Goal: Task Accomplishment & Management: Manage account settings

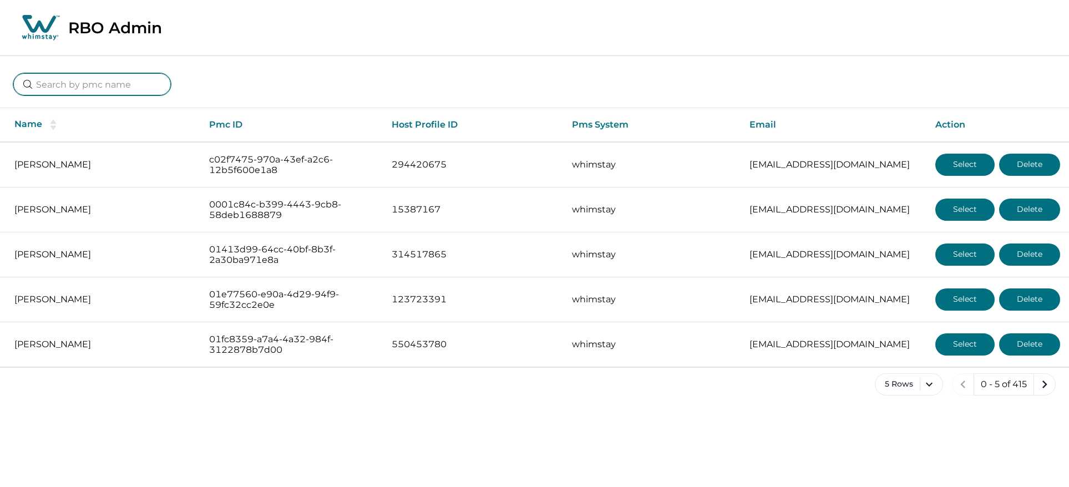
click at [74, 88] on input at bounding box center [92, 84] width 158 height 22
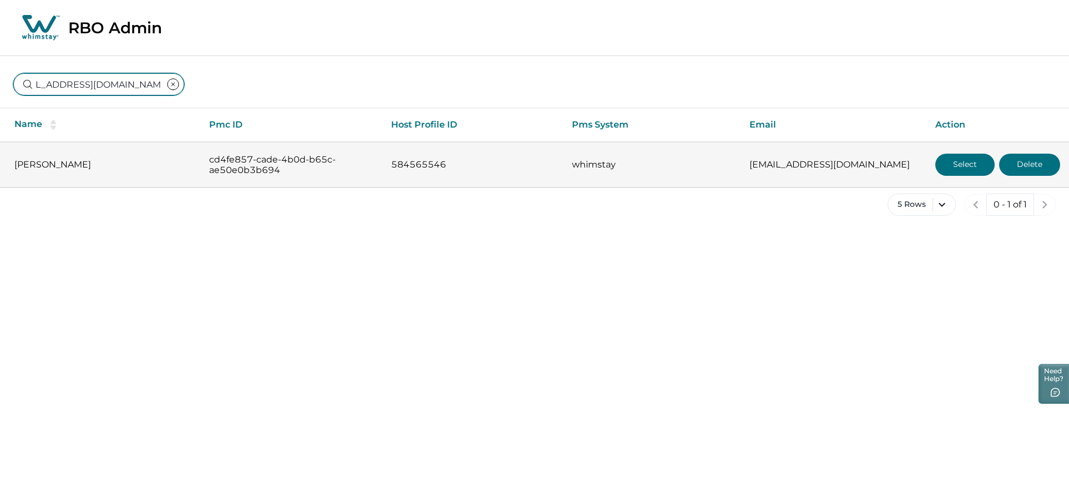
type input "thesunsetspotaz@gmail.com"
click at [956, 165] on button "Select" at bounding box center [965, 165] width 59 height 22
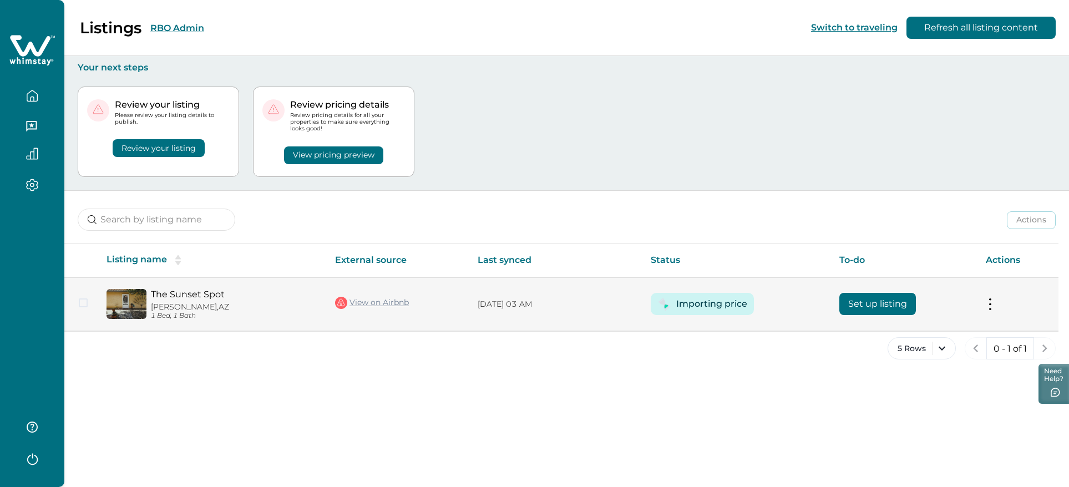
click at [988, 300] on button at bounding box center [990, 305] width 9 height 12
click at [914, 359] on button "View listing on Whimstay" at bounding box center [926, 355] width 127 height 21
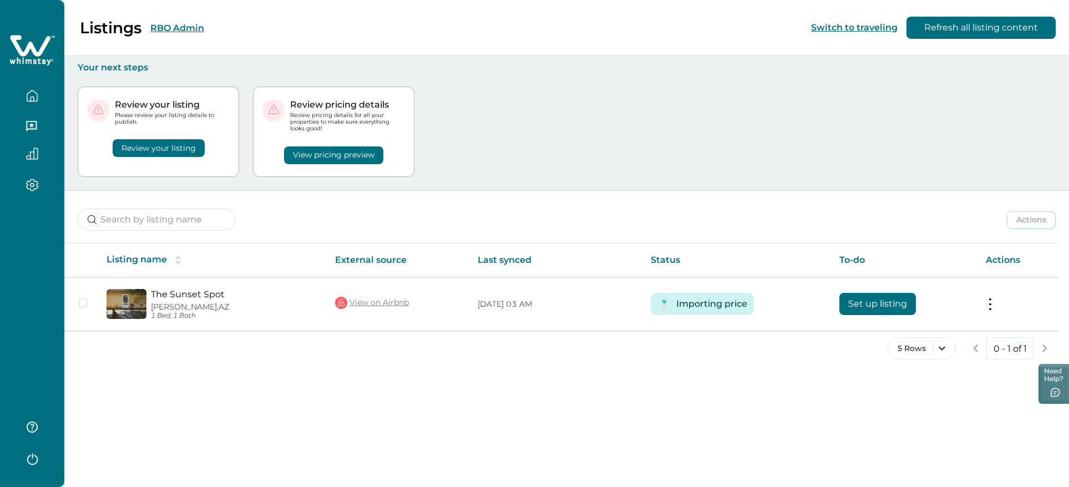
click at [958, 33] on button "Refresh all listing content" at bounding box center [981, 28] width 149 height 22
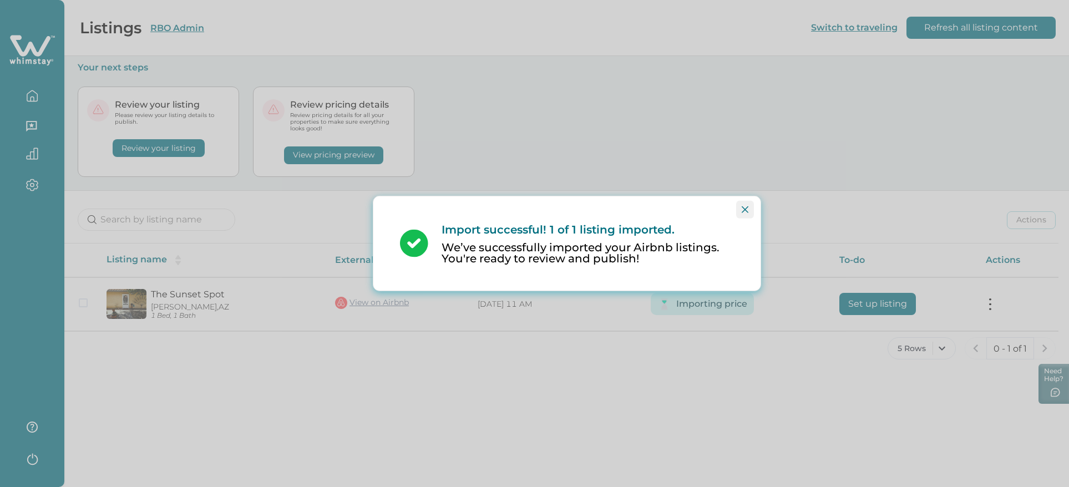
click at [746, 212] on icon "Close" at bounding box center [745, 209] width 7 height 7
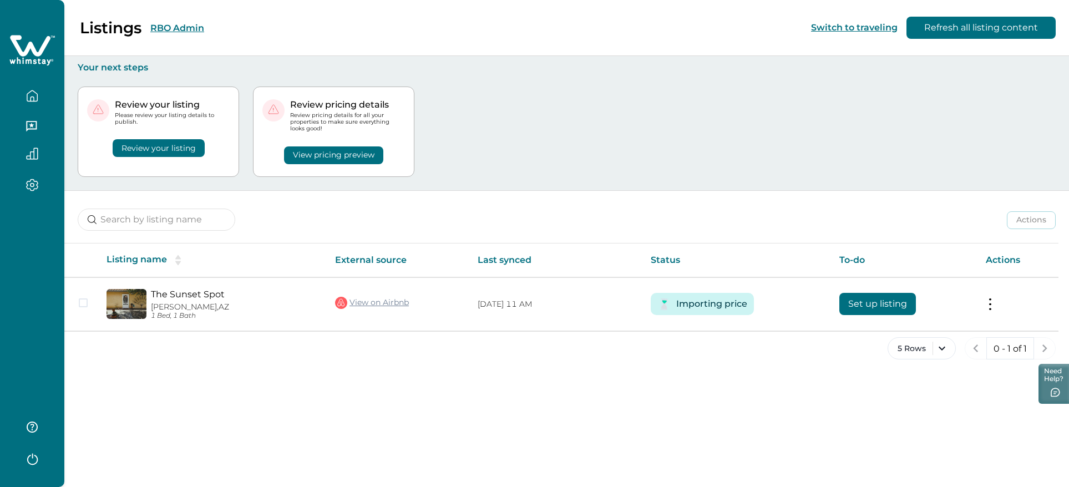
click at [170, 152] on button "Review your listing" at bounding box center [159, 148] width 92 height 18
click at [145, 145] on button "Review your listing" at bounding box center [159, 148] width 92 height 18
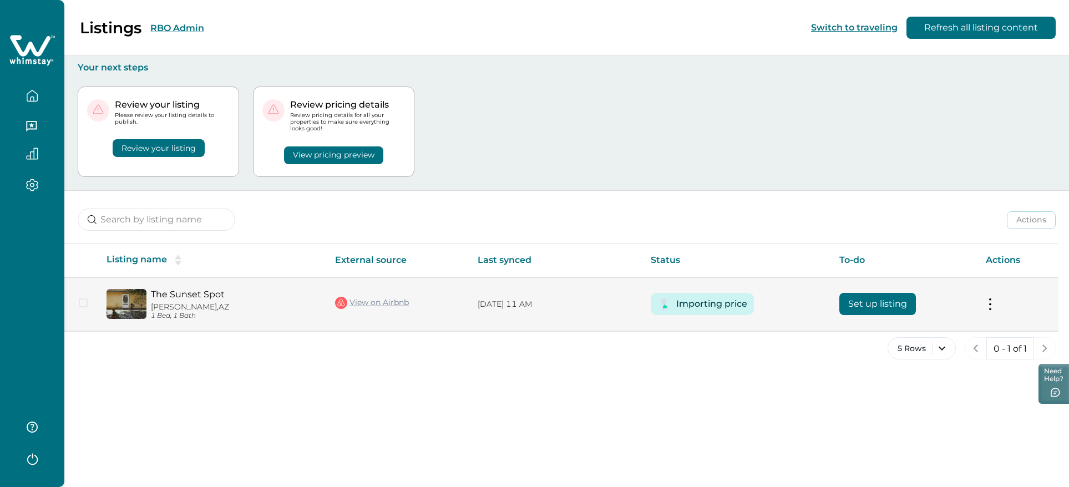
click at [989, 305] on button at bounding box center [990, 305] width 9 height 12
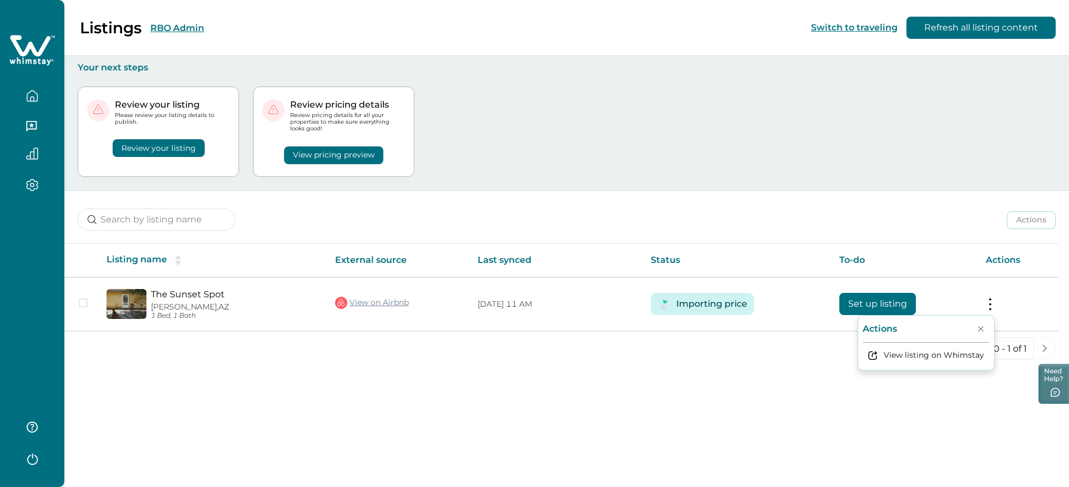
drag, startPoint x: 798, startPoint y: 374, endPoint x: 831, endPoint y: 341, distance: 47.1
click at [801, 372] on div "5 Rows 0 - 1 of 1" at bounding box center [566, 357] width 1005 height 40
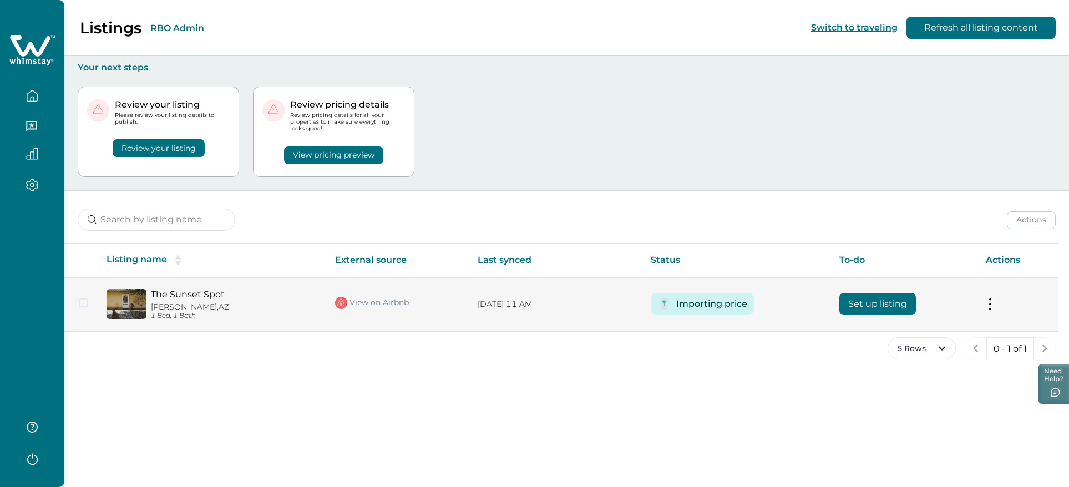
click at [870, 306] on button "Set up listing" at bounding box center [878, 304] width 77 height 22
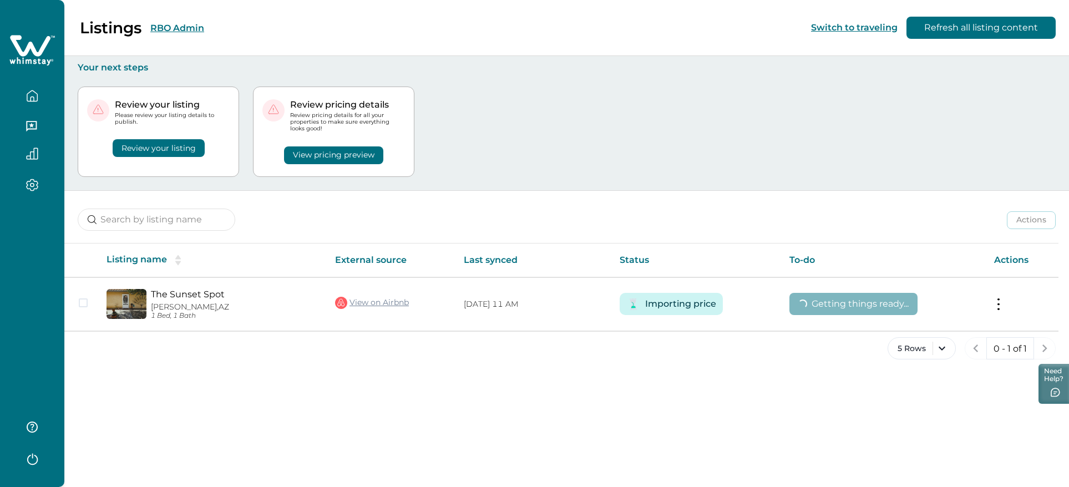
click at [168, 152] on button "Review your listing" at bounding box center [159, 148] width 92 height 18
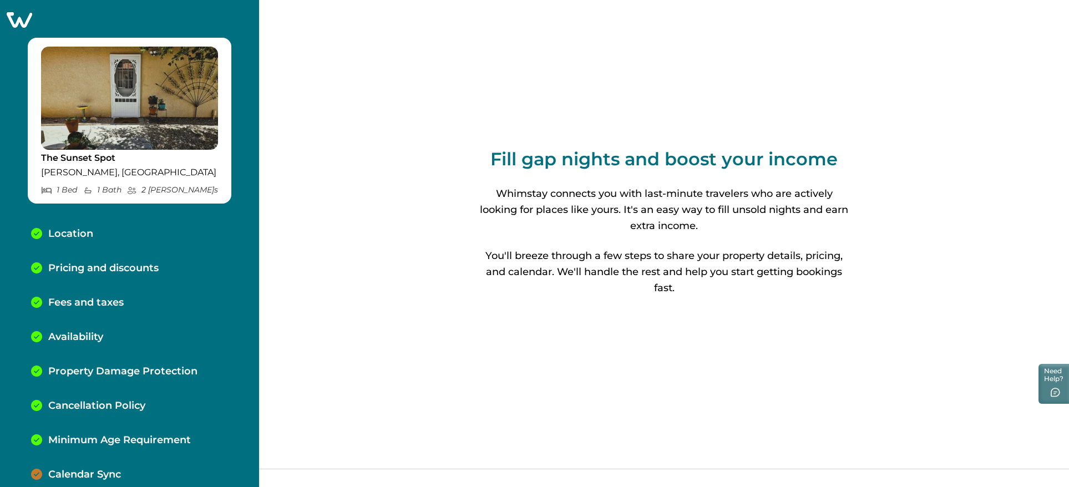
click at [96, 474] on p "Calendar Sync" at bounding box center [84, 475] width 73 height 12
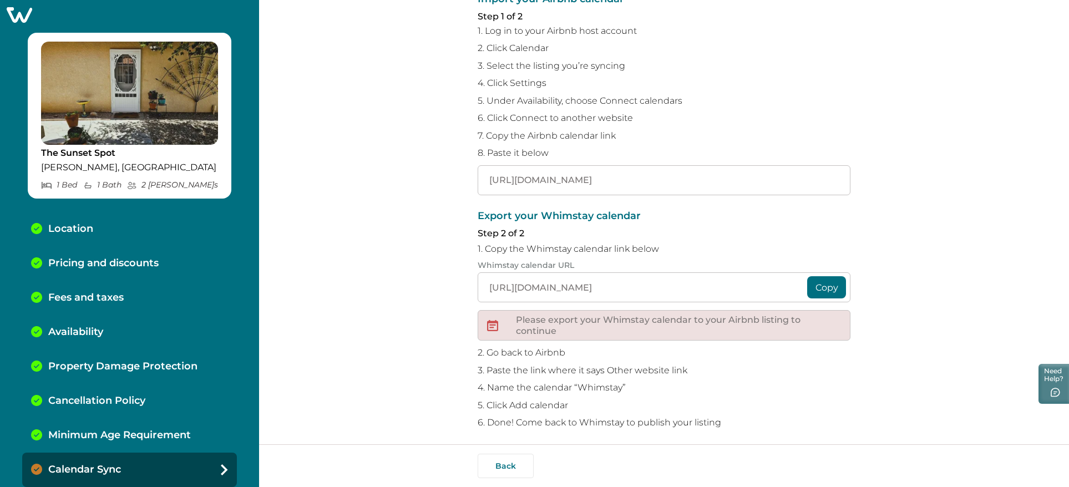
scroll to position [112, 0]
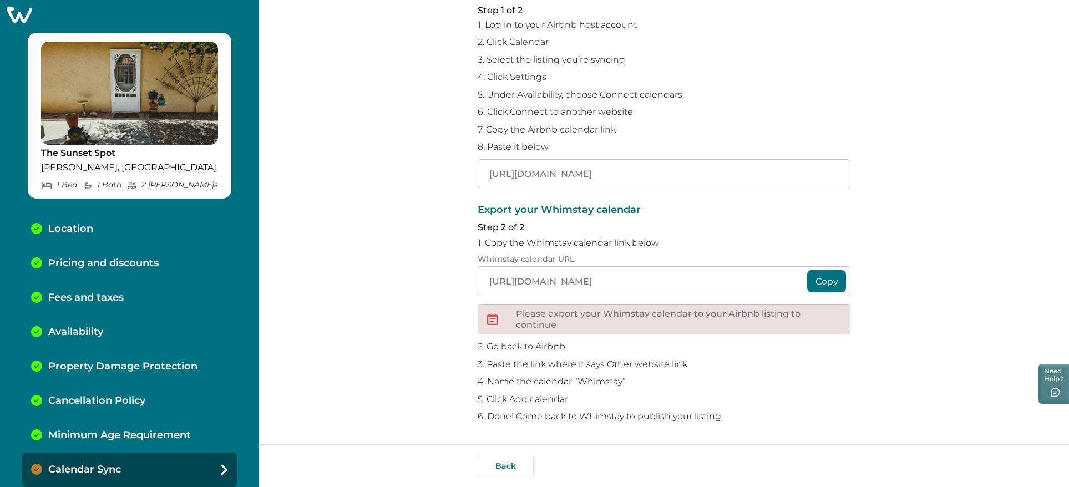
click at [817, 285] on button "Copy" at bounding box center [826, 281] width 39 height 22
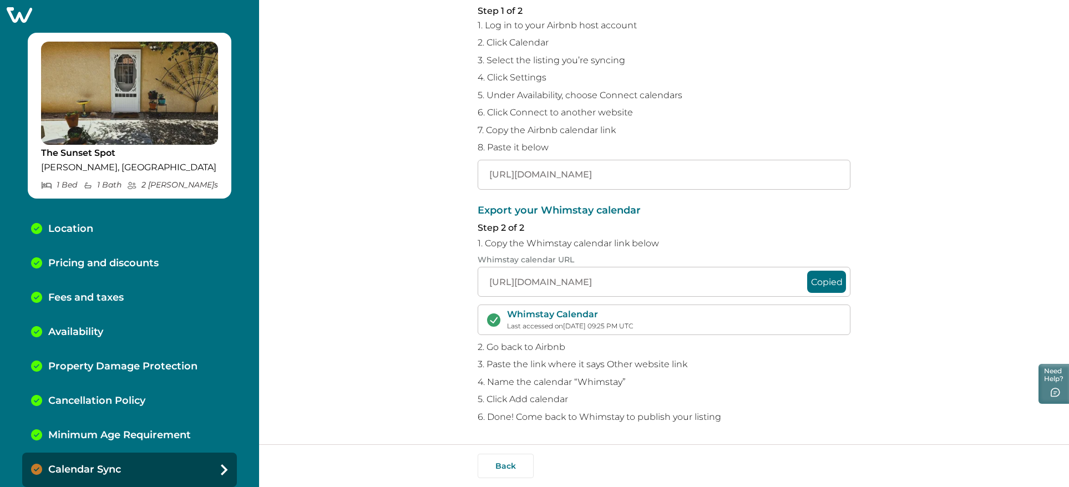
scroll to position [111, 0]
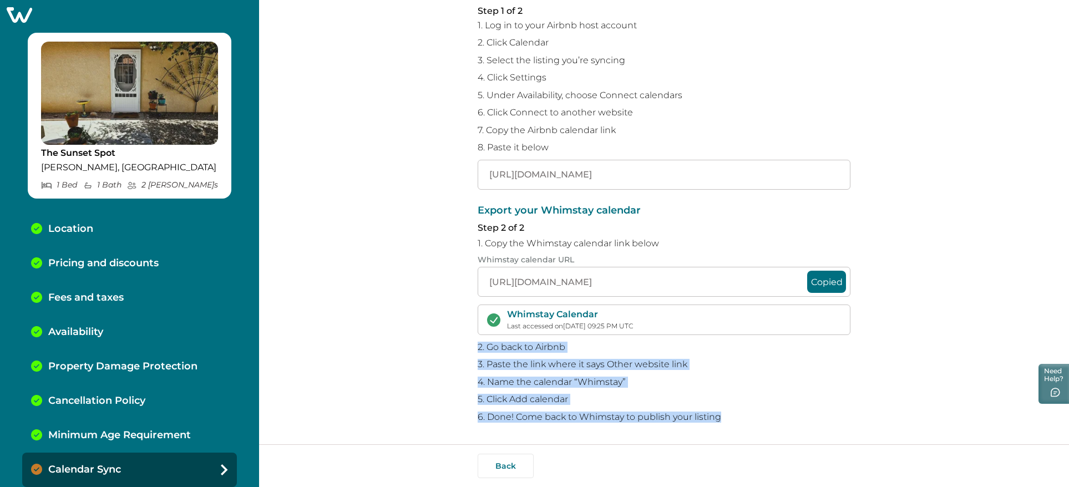
drag, startPoint x: 473, startPoint y: 346, endPoint x: 716, endPoint y: 416, distance: 253.3
click at [716, 416] on div "Sync your Whimstay and Airbnb calendars To avoid double bookings, you’ll need t…" at bounding box center [664, 222] width 810 height 445
copy div "2. Go back to Airbnb 3. Paste the link where it says Other website link 4. Name…"
click at [832, 279] on button "Copied" at bounding box center [826, 282] width 39 height 22
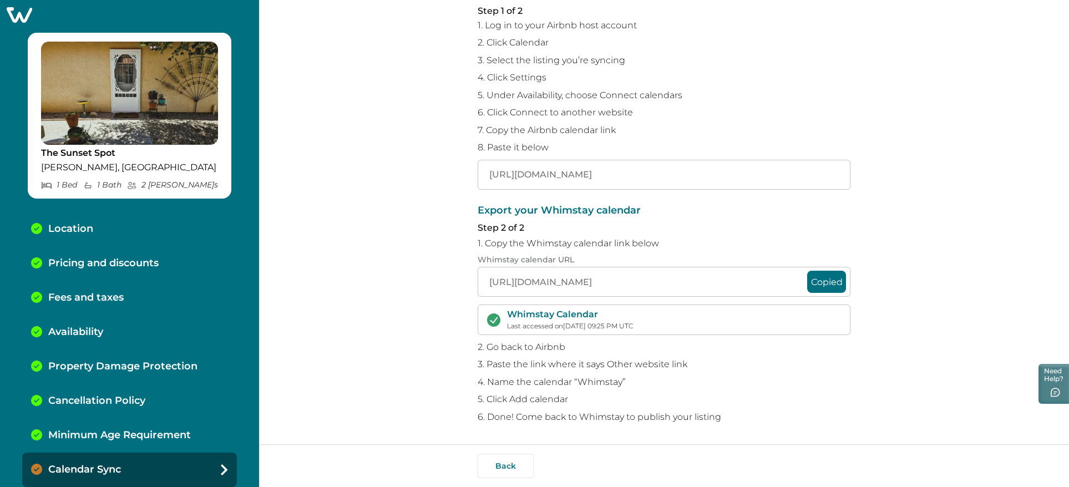
scroll to position [0, 492]
drag, startPoint x: 486, startPoint y: 282, endPoint x: 930, endPoint y: 286, distance: 444.6
click at [930, 286] on div "Sync your Whimstay and Airbnb calendars To avoid double bookings, you’ll need t…" at bounding box center [664, 222] width 810 height 445
click at [374, 231] on div "Sync your Whimstay and Airbnb calendars To avoid double bookings, you’ll need t…" at bounding box center [664, 222] width 810 height 445
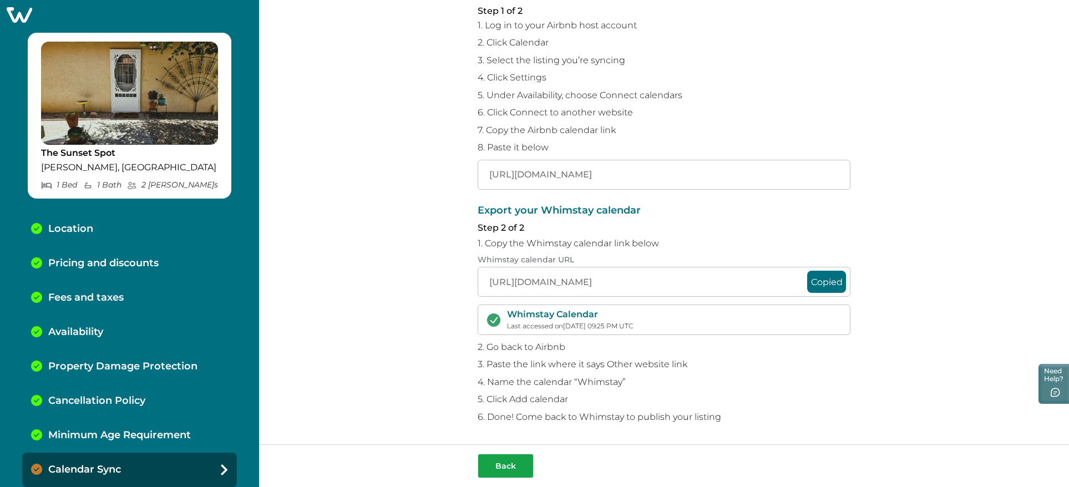
click at [507, 465] on button "Back" at bounding box center [506, 466] width 56 height 24
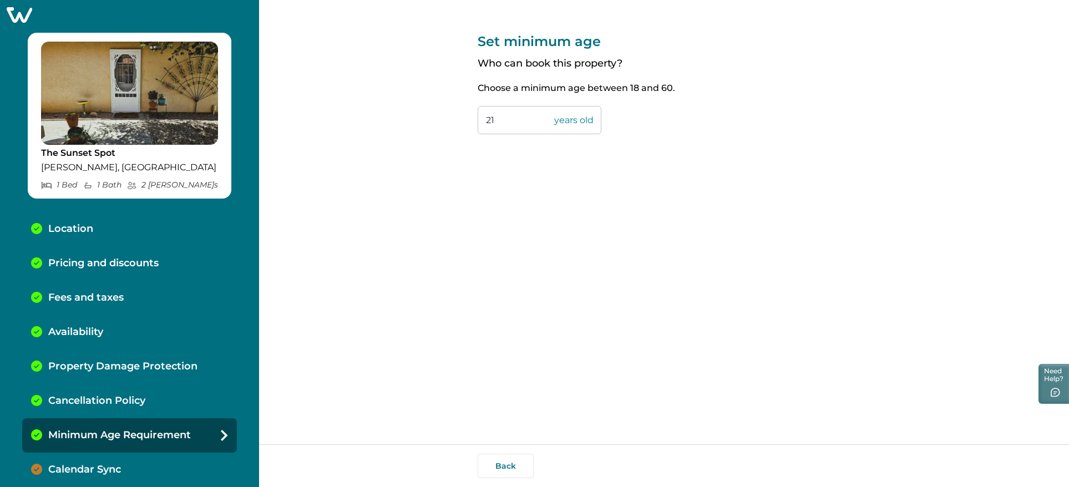
click at [24, 25] on div "The Sunset Spot Whetstone, AZ 1 Bed 1 Bath 2 Max Guest s Location Pricing and d…" at bounding box center [129, 243] width 259 height 487
click at [23, 17] on icon at bounding box center [20, 15] width 26 height 16
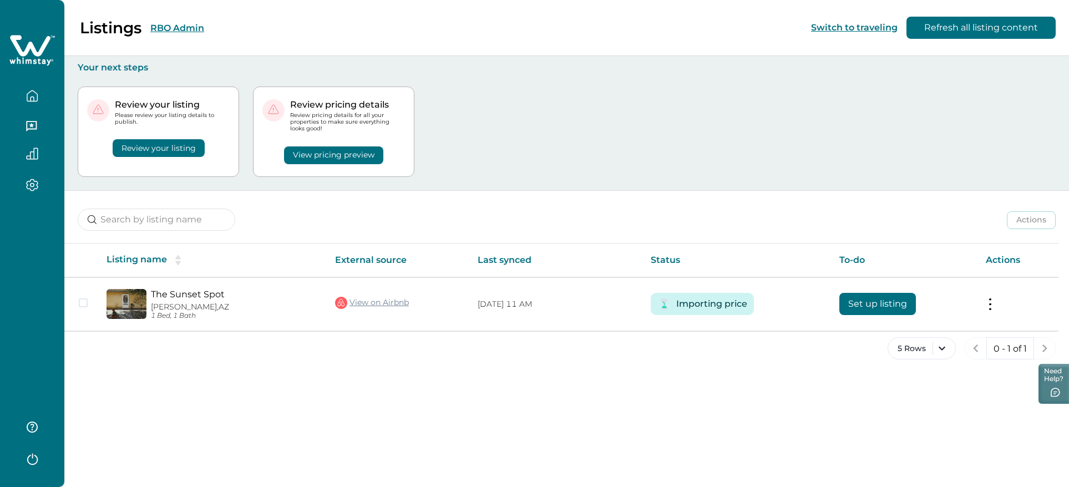
click at [583, 129] on div "Review your listing Please review your listing details to publish. Review your …" at bounding box center [567, 131] width 978 height 117
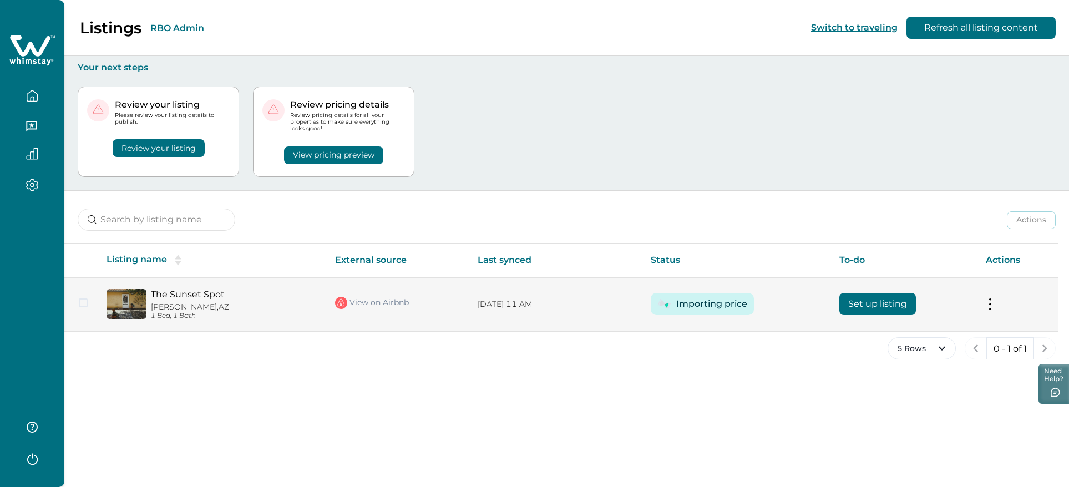
click at [988, 304] on button at bounding box center [990, 305] width 9 height 12
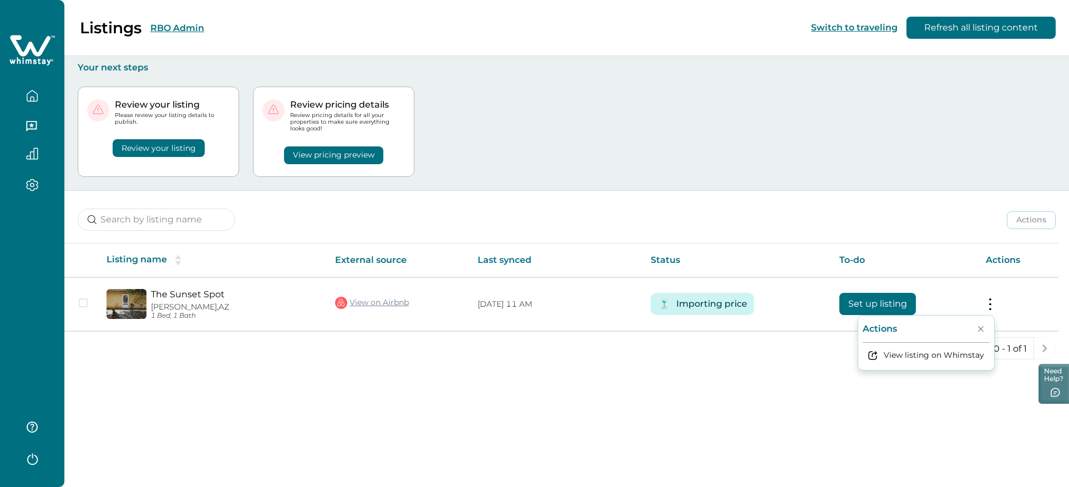
drag, startPoint x: 140, startPoint y: 142, endPoint x: 149, endPoint y: 147, distance: 10.5
click at [140, 142] on button "Review your listing" at bounding box center [159, 148] width 92 height 18
click at [160, 149] on button "Review your listing" at bounding box center [159, 148] width 92 height 18
click at [162, 139] on button "Review your listing" at bounding box center [159, 148] width 92 height 18
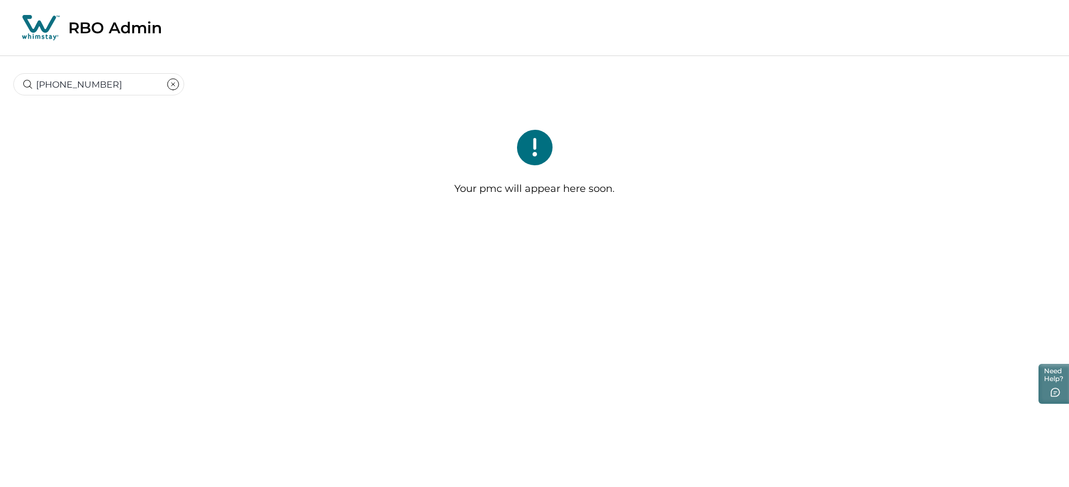
click at [166, 80] on icon "clear input" at bounding box center [172, 84] width 13 height 13
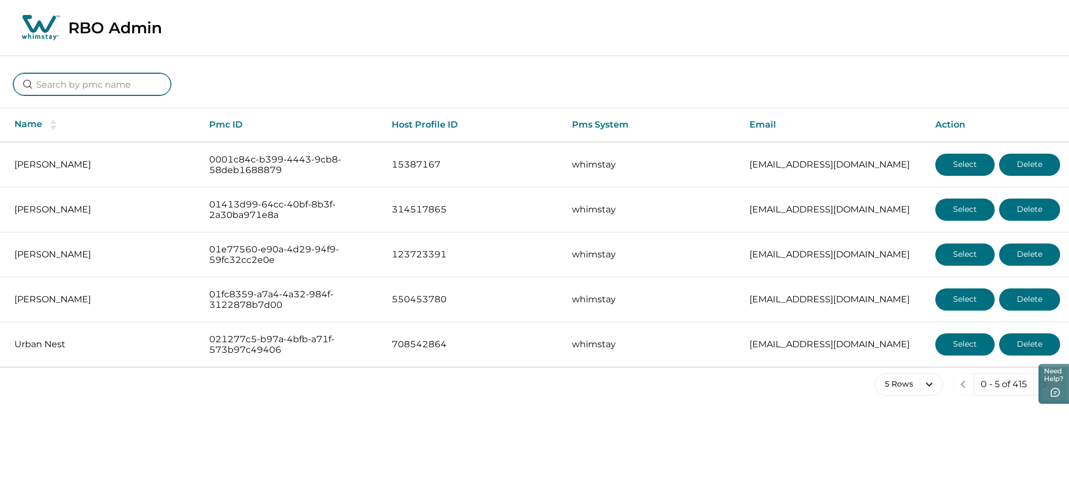
click at [77, 89] on input at bounding box center [92, 84] width 158 height 22
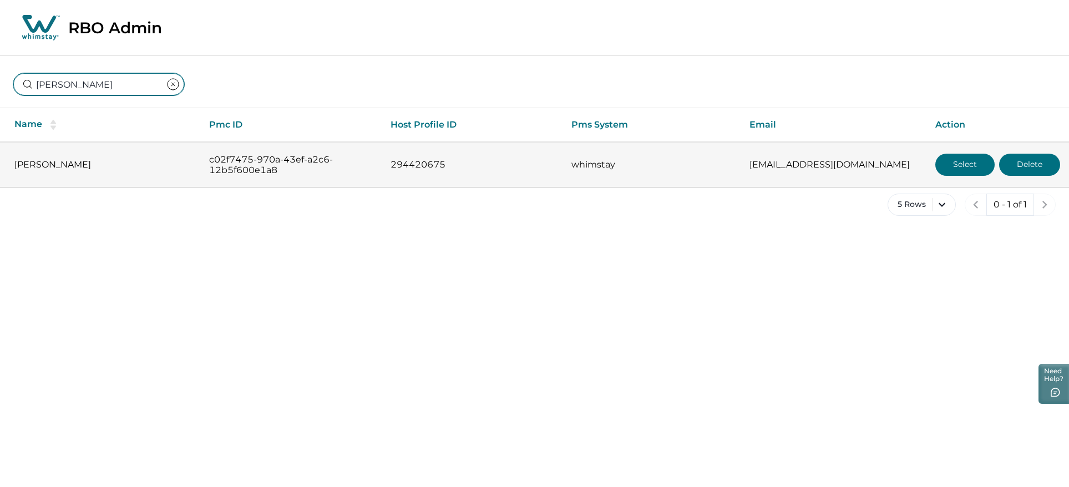
type input "[PERSON_NAME]"
click at [955, 159] on button "Select" at bounding box center [965, 165] width 59 height 22
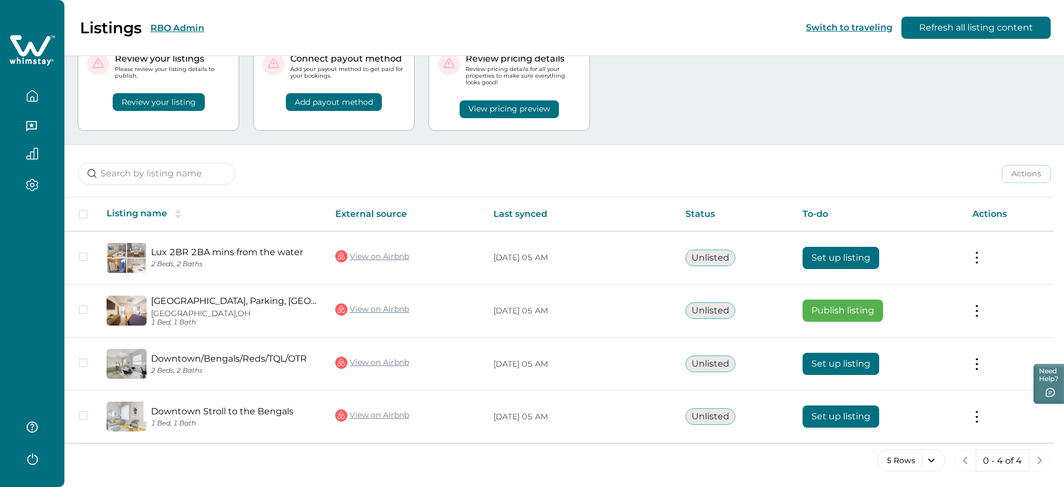
scroll to position [48, 0]
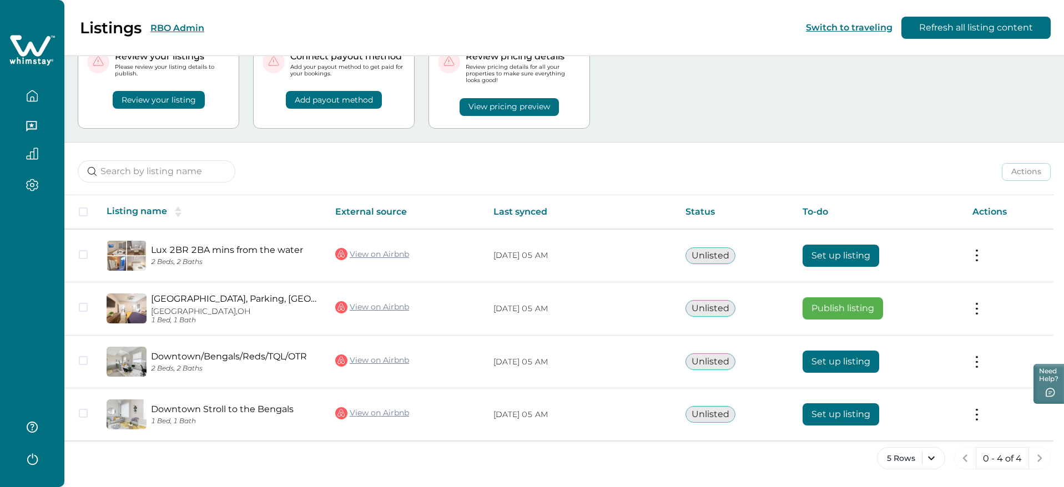
click at [162, 100] on button "Review your listing" at bounding box center [159, 100] width 92 height 18
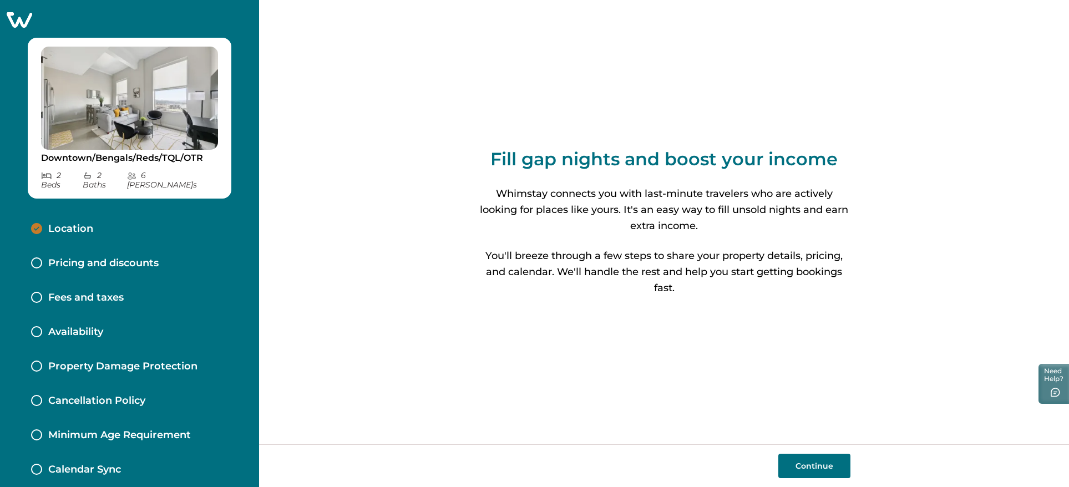
click at [73, 223] on p "Location" at bounding box center [70, 229] width 45 height 12
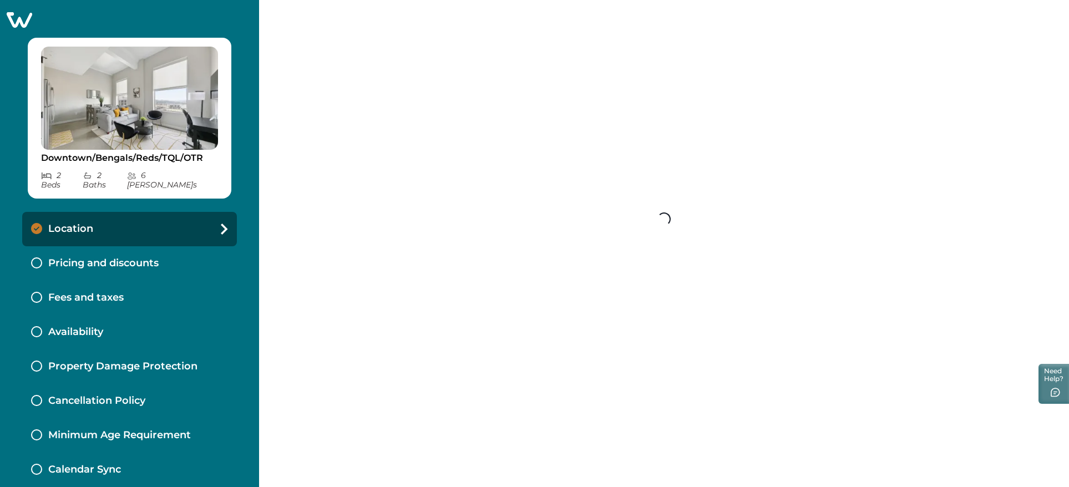
click at [93, 258] on p "Pricing and discounts" at bounding box center [103, 264] width 110 height 12
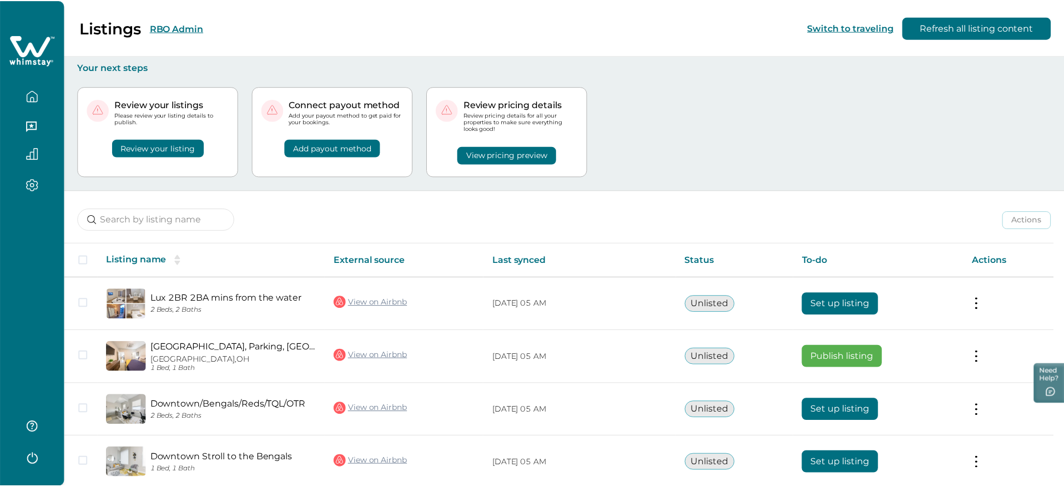
scroll to position [48, 0]
